Goal: Task Accomplishment & Management: Complete application form

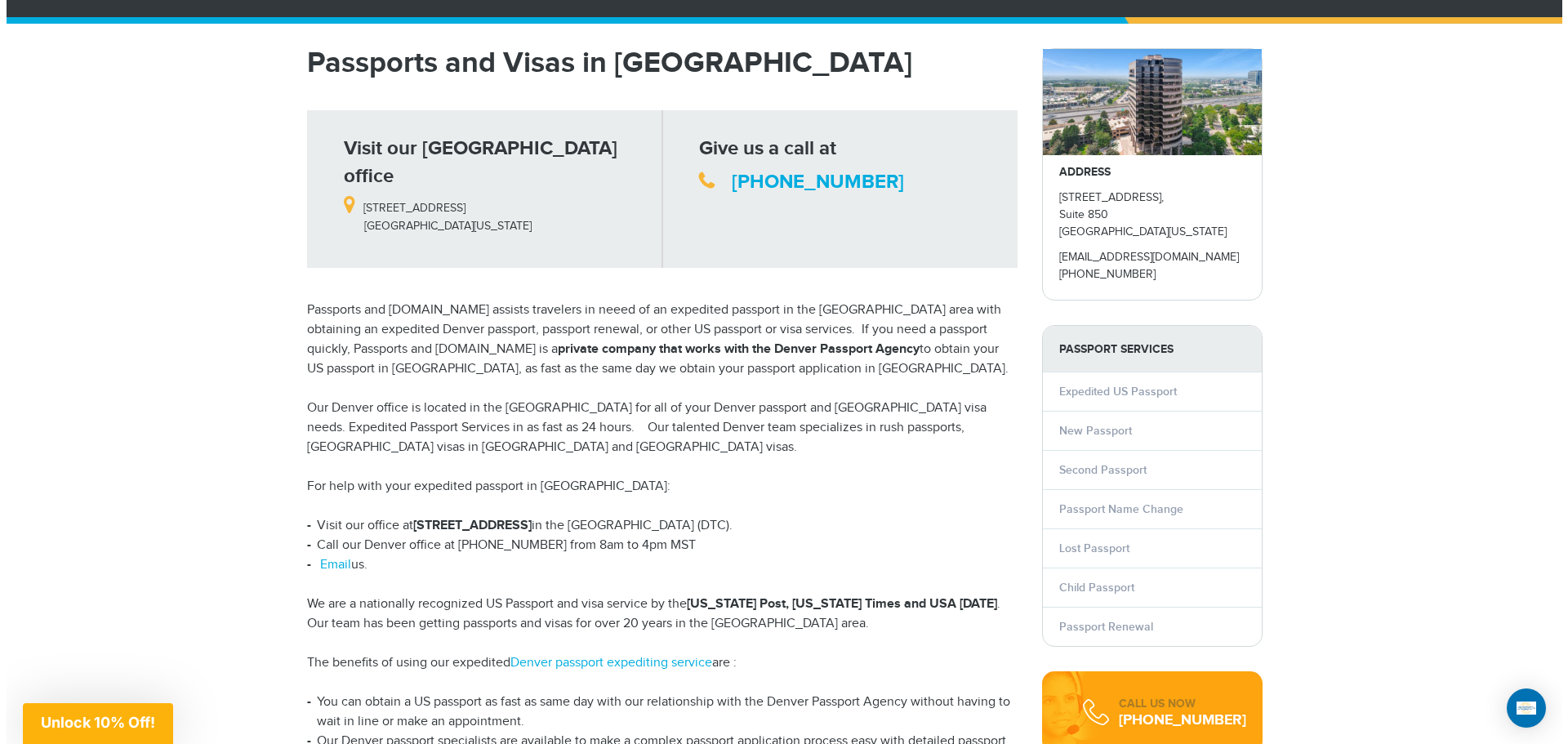
scroll to position [164, 0]
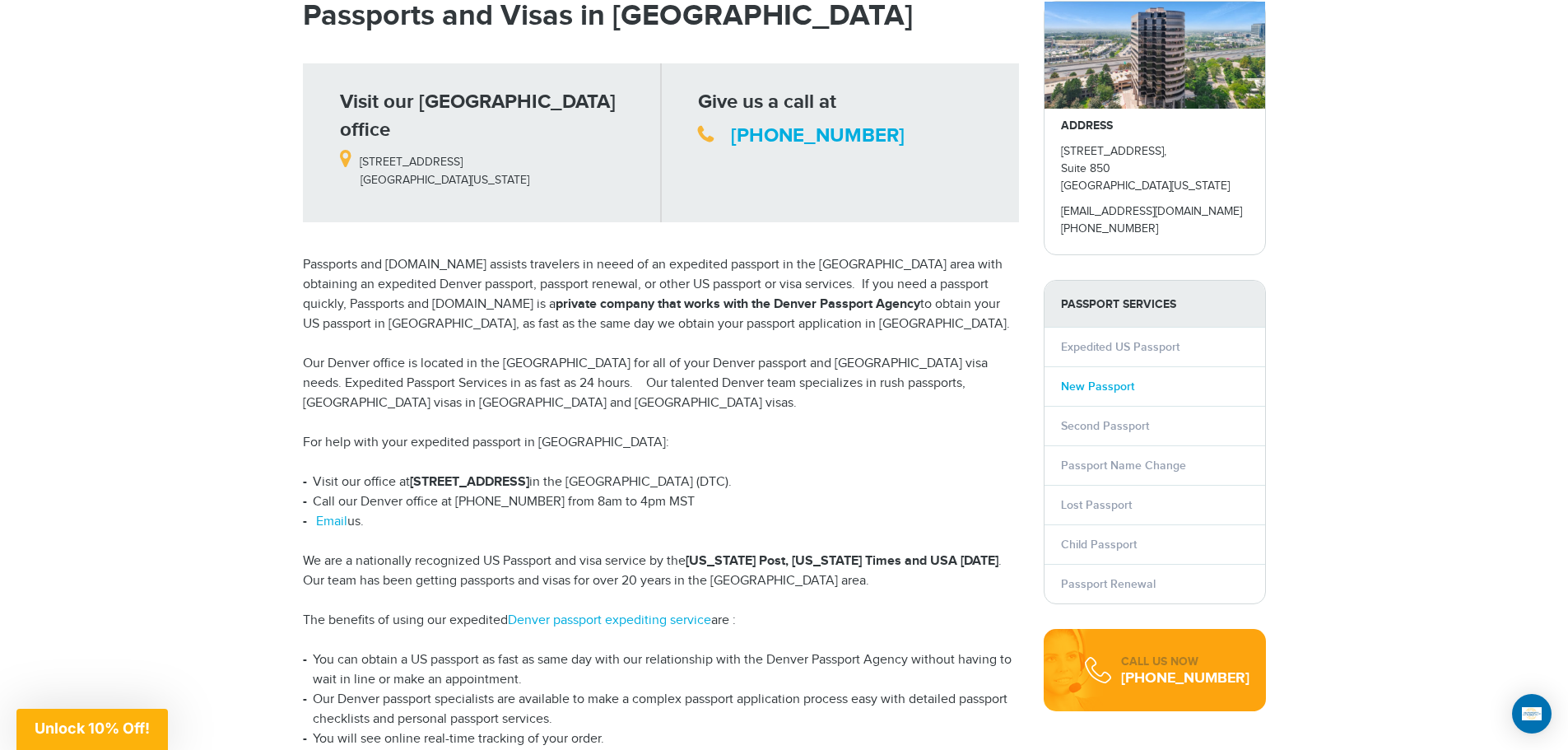
click at [1111, 391] on link "New Passport" at bounding box center [1098, 387] width 74 height 14
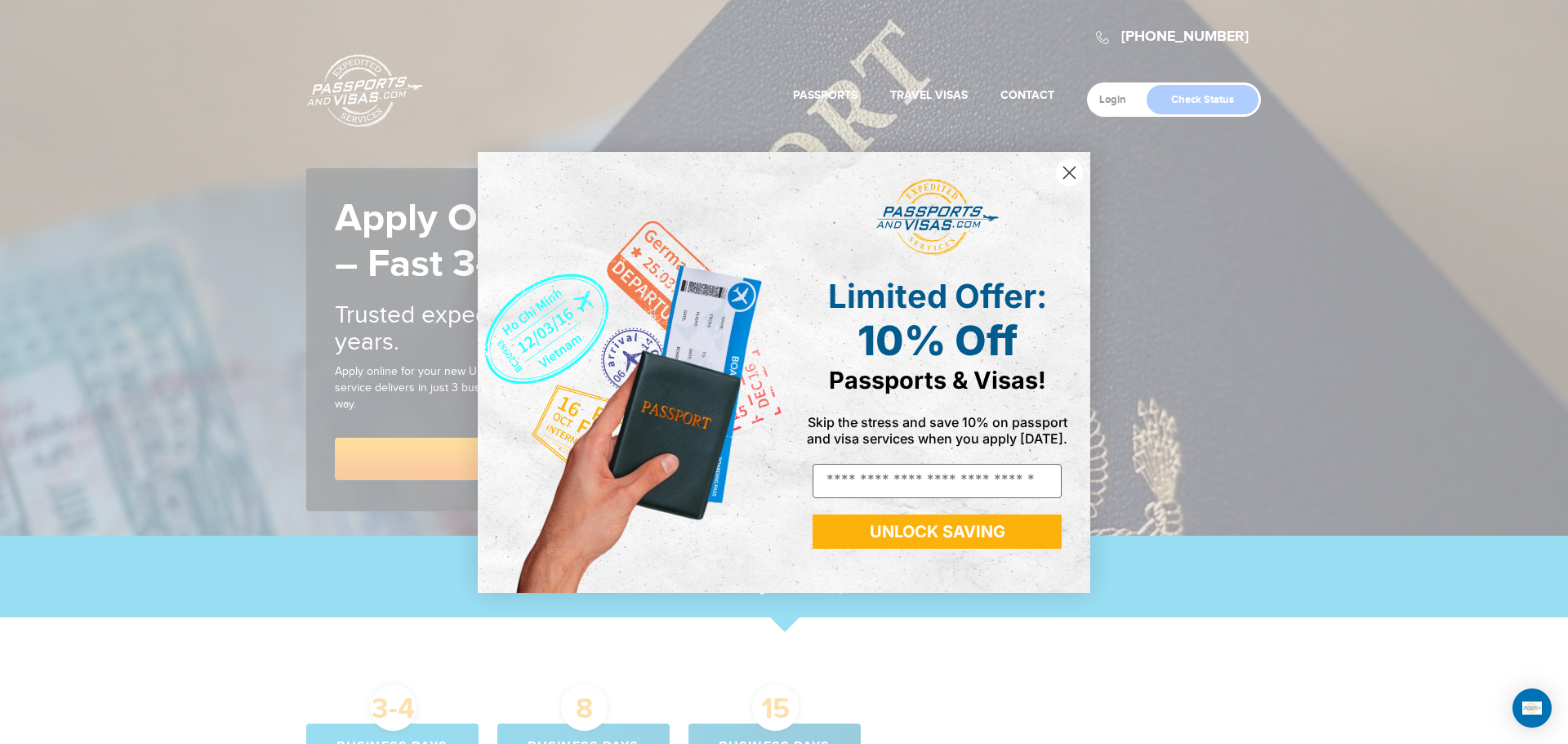
click at [201, 631] on div "Close dialog Limited Offer: 10% Off Passports & Visas! Skip the stress and save…" at bounding box center [784, 372] width 1568 height 744
click at [1065, 178] on circle "Close dialog" at bounding box center [1069, 172] width 27 height 27
